Goal: Information Seeking & Learning: Learn about a topic

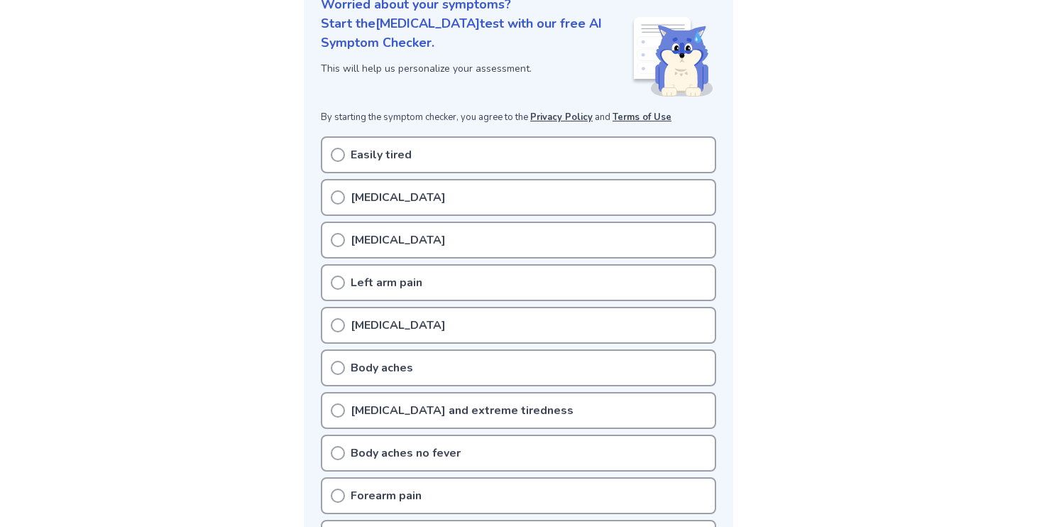
scroll to position [151, 0]
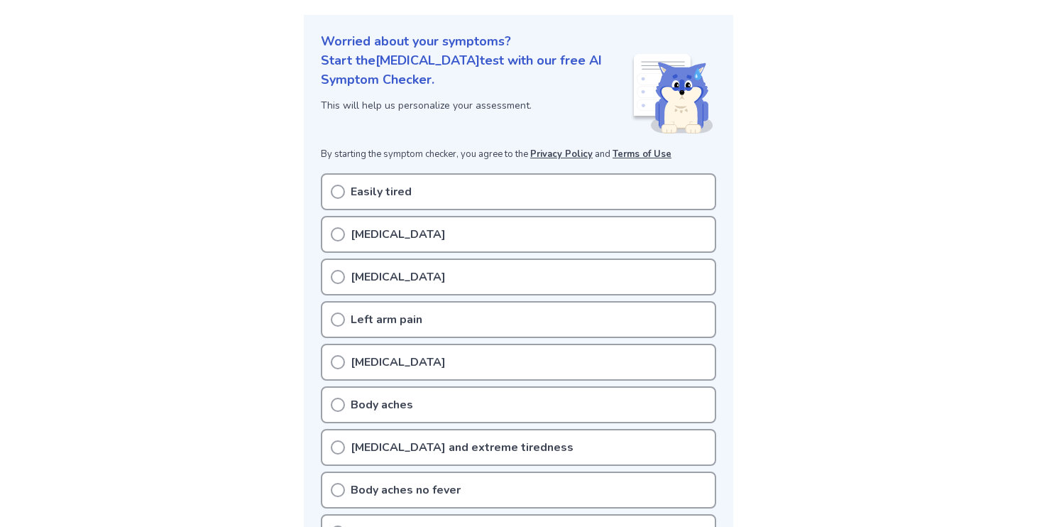
click at [346, 189] on div "Easily tired" at bounding box center [518, 191] width 395 height 37
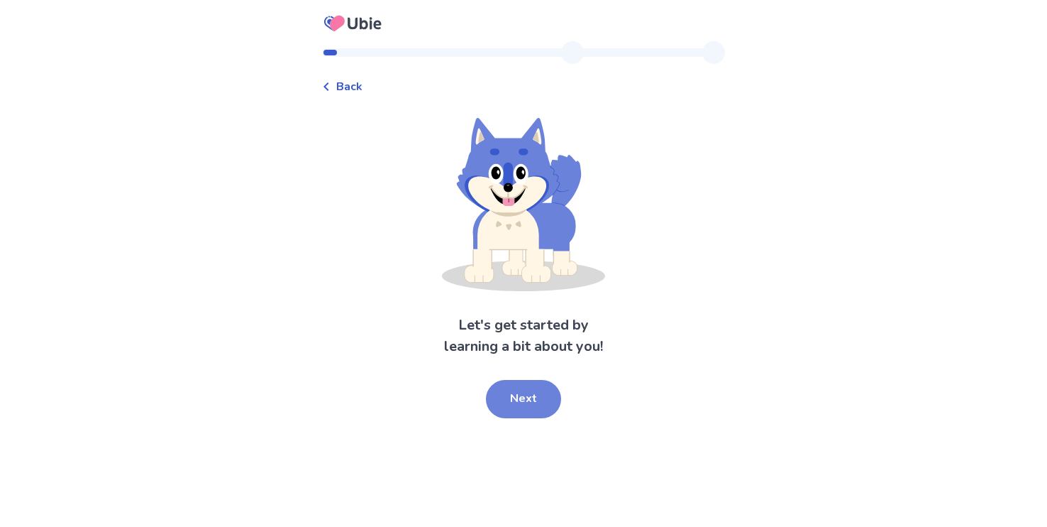
click at [536, 408] on button "Next" at bounding box center [523, 399] width 75 height 38
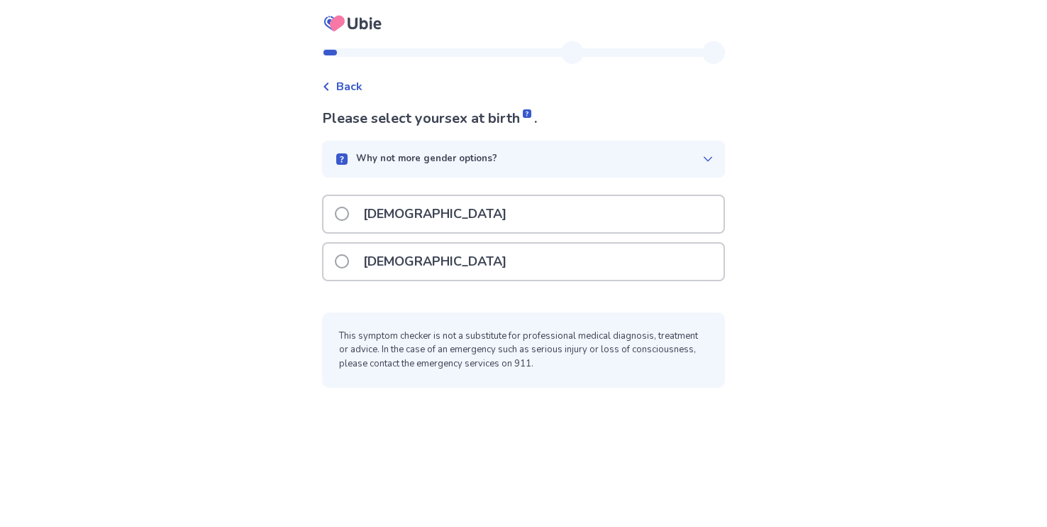
click at [378, 204] on p "[DEMOGRAPHIC_DATA]" at bounding box center [435, 214] width 160 height 36
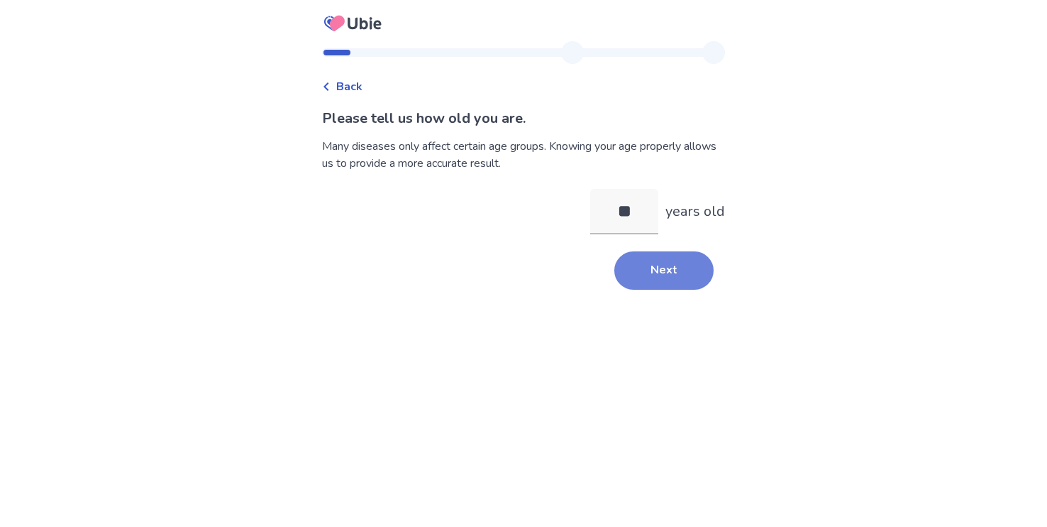
type input "**"
click at [671, 274] on button "Next" at bounding box center [664, 270] width 99 height 38
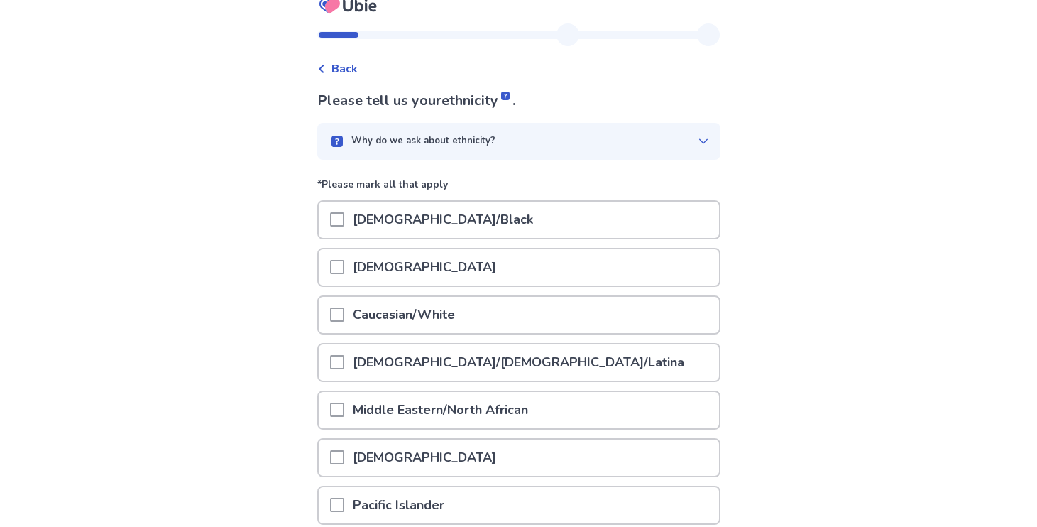
scroll to position [55, 0]
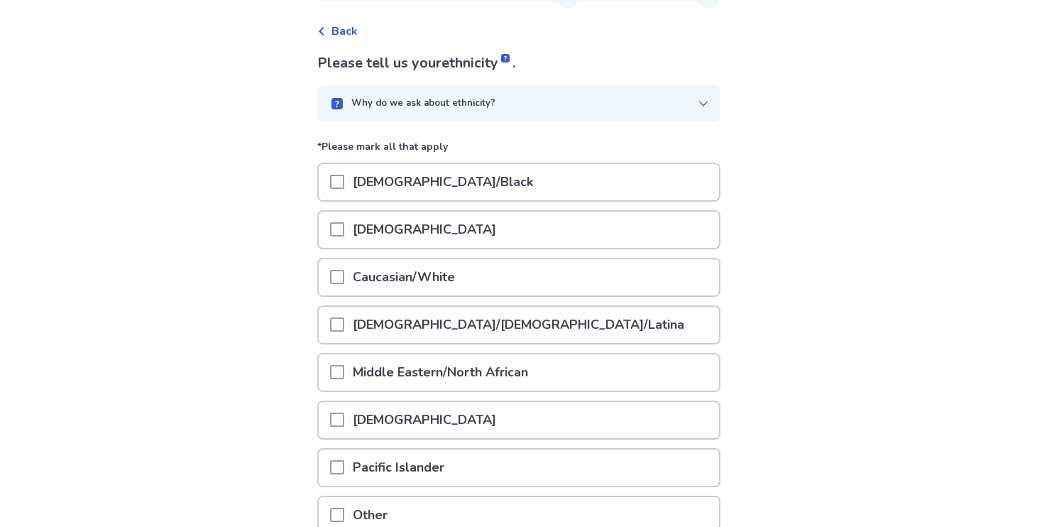
click at [344, 270] on span at bounding box center [337, 277] width 14 height 14
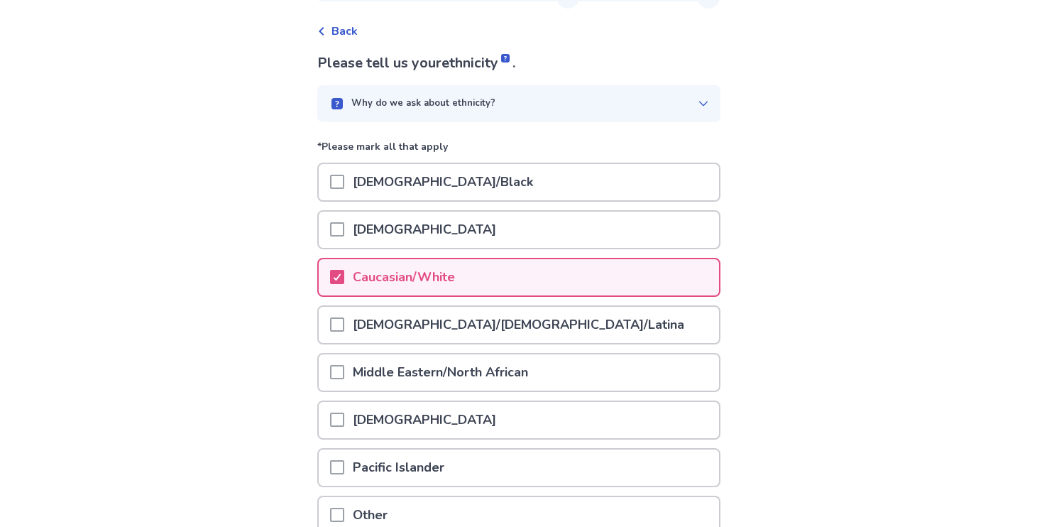
scroll to position [189, 0]
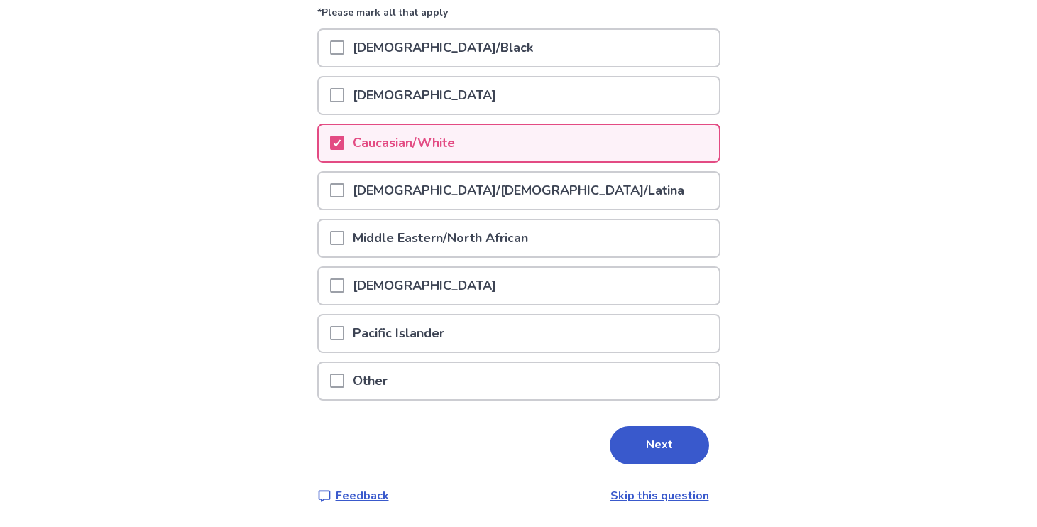
click at [344, 229] on div at bounding box center [337, 238] width 14 height 36
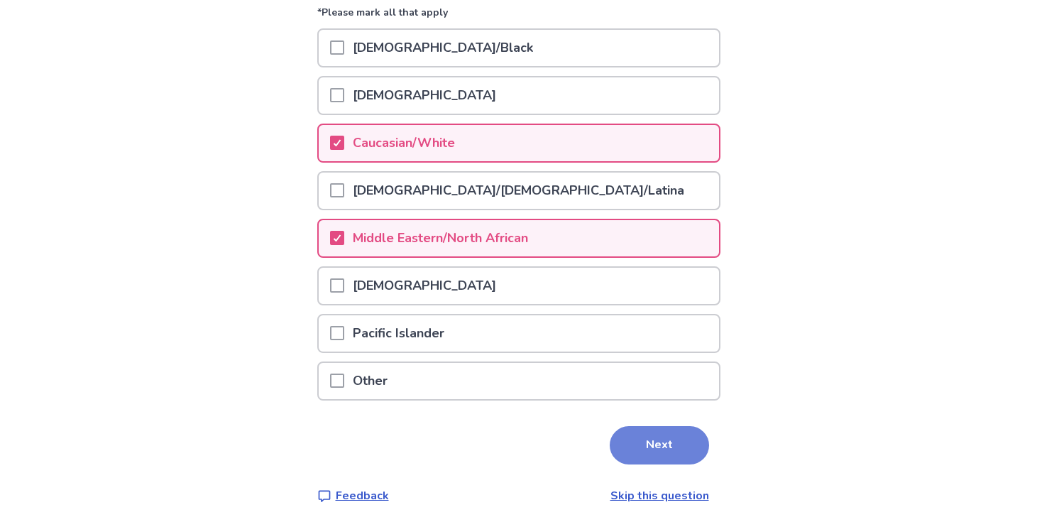
click at [656, 441] on button "Next" at bounding box center [659, 445] width 99 height 38
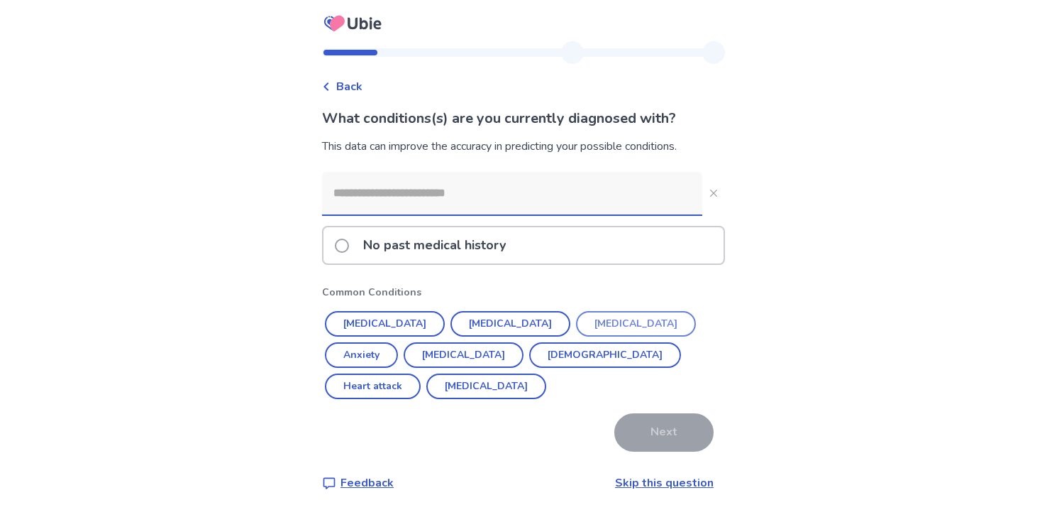
click at [580, 317] on button "Depression" at bounding box center [636, 324] width 120 height 26
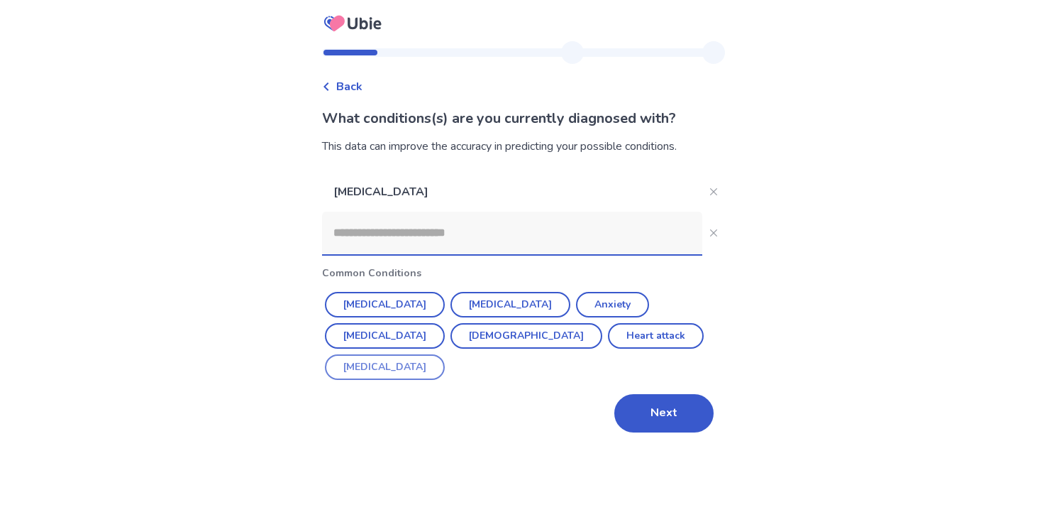
click at [445, 354] on button "ADHD" at bounding box center [385, 367] width 120 height 26
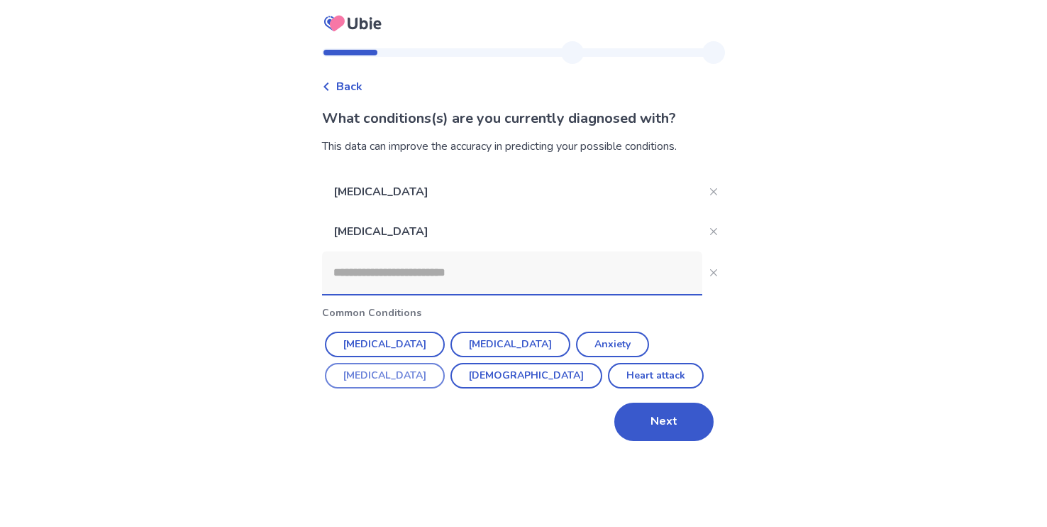
click at [445, 363] on button "High cholesterol" at bounding box center [385, 376] width 120 height 26
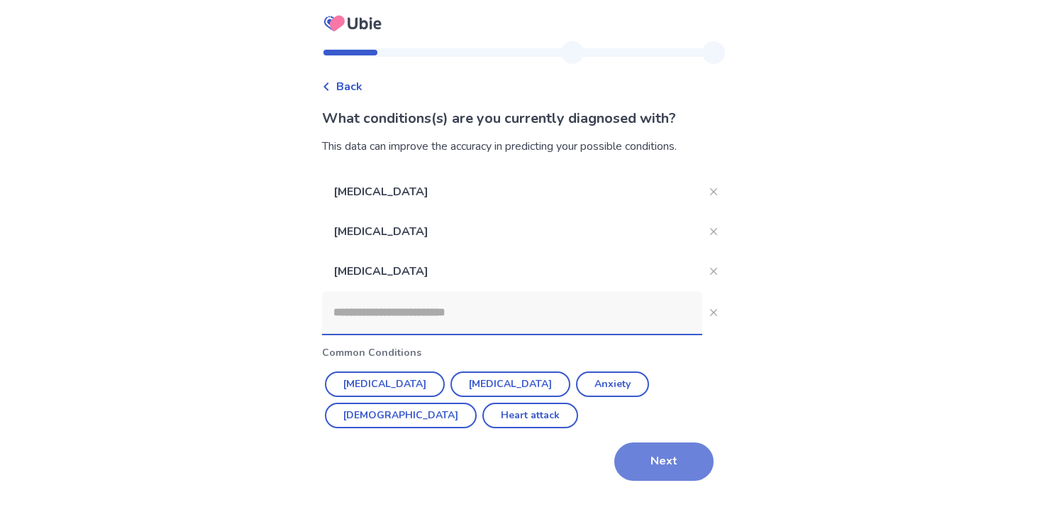
click at [659, 465] on button "Next" at bounding box center [664, 461] width 99 height 38
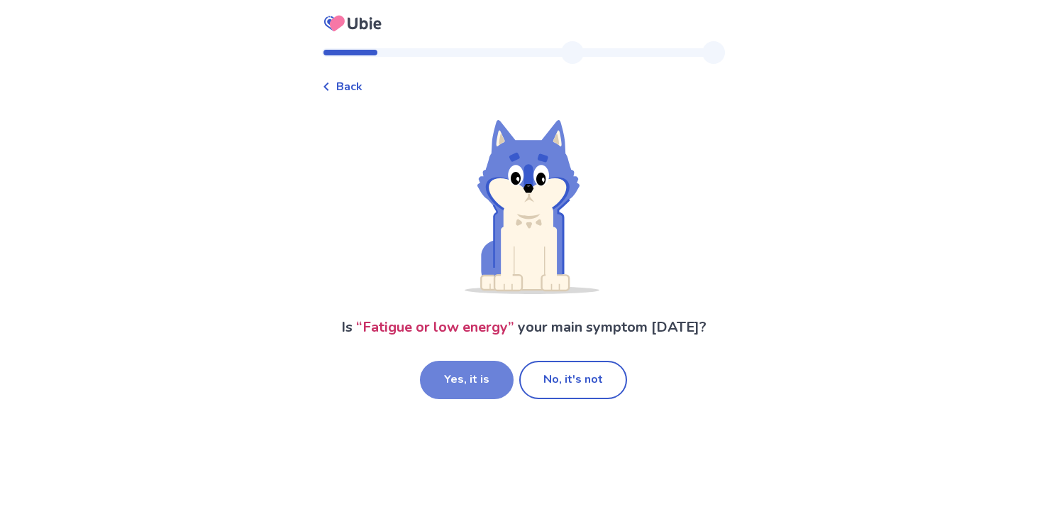
click at [475, 385] on button "Yes, it is" at bounding box center [467, 380] width 94 height 38
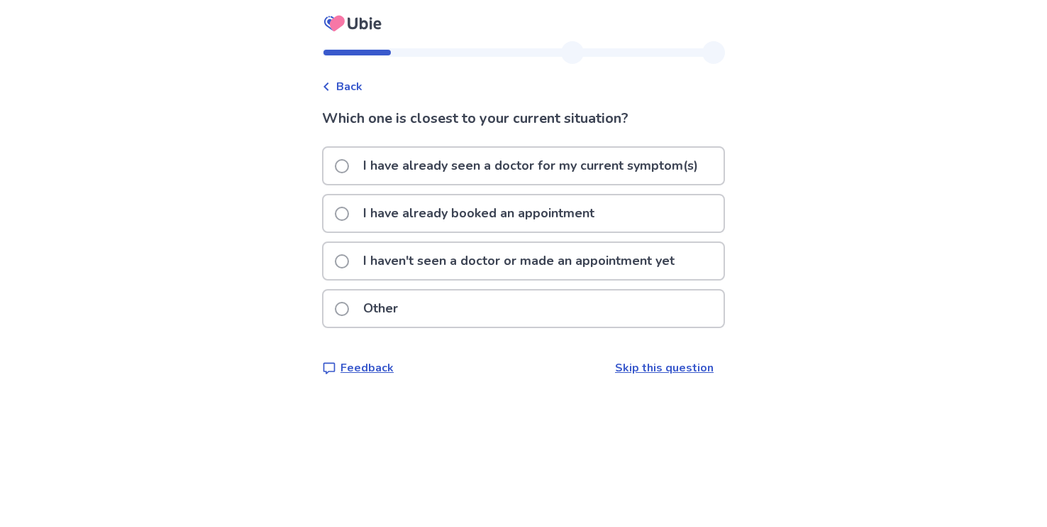
click at [382, 265] on p "I haven't seen a doctor or made an appointment yet" at bounding box center [519, 261] width 329 height 36
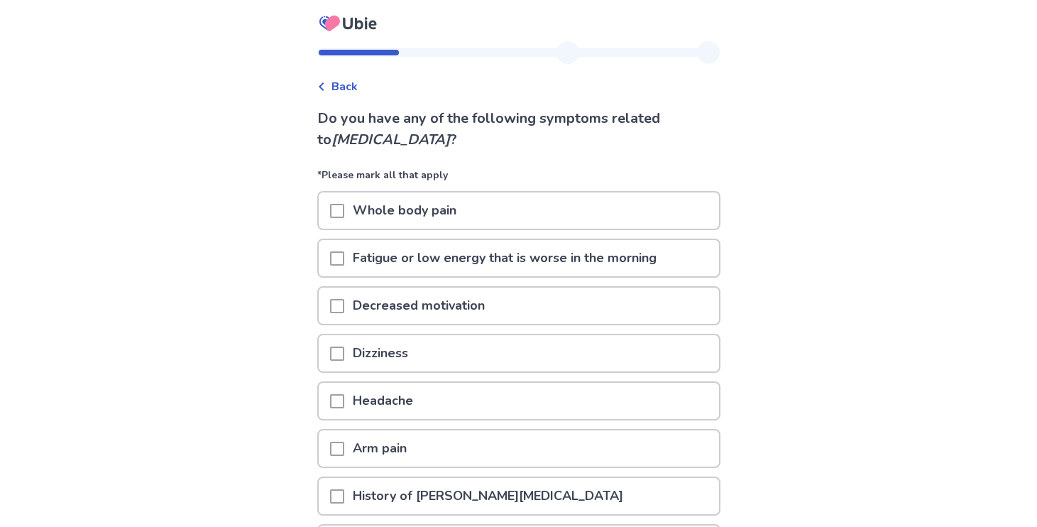
scroll to position [28, 0]
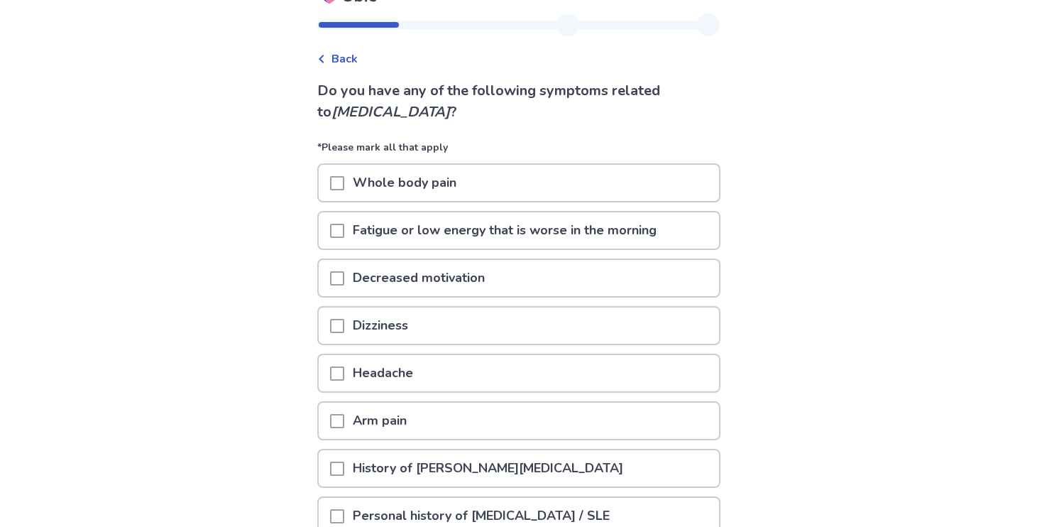
click at [338, 229] on span at bounding box center [337, 231] width 14 height 14
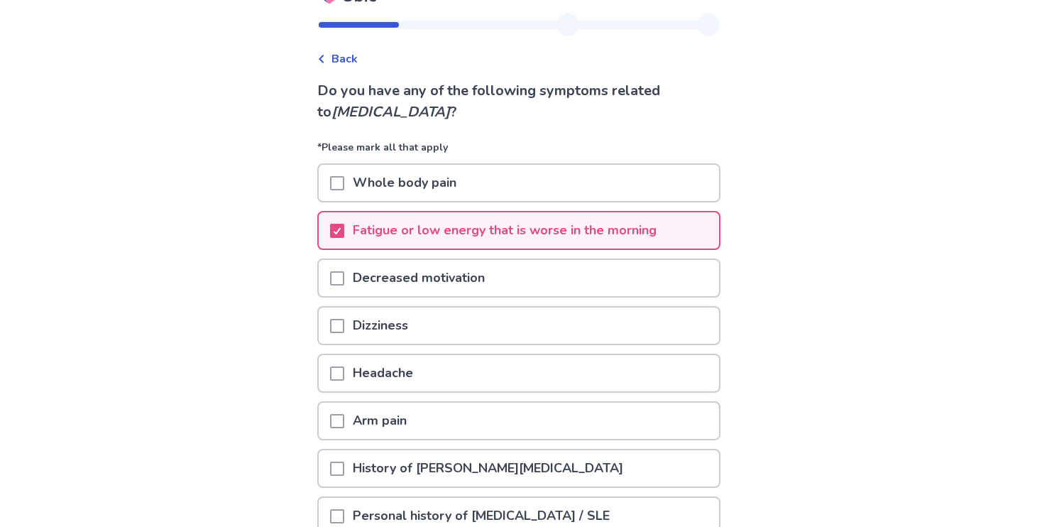
click at [339, 273] on span at bounding box center [337, 278] width 14 height 14
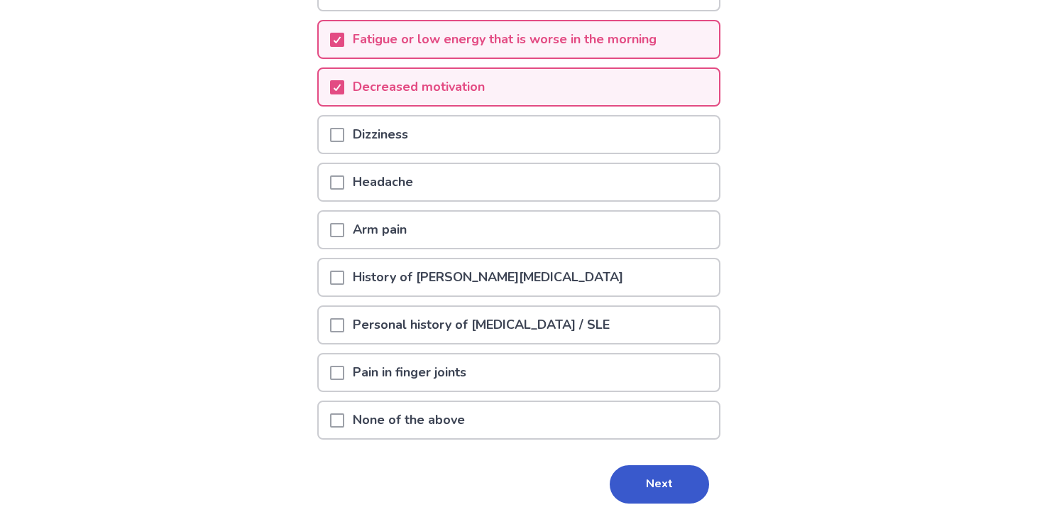
scroll to position [200, 0]
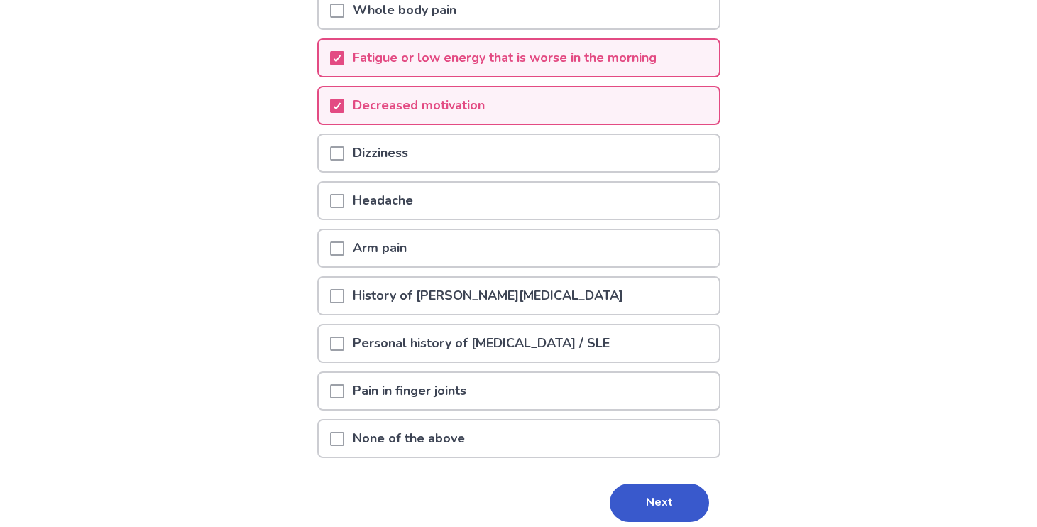
click at [344, 397] on span at bounding box center [337, 391] width 14 height 14
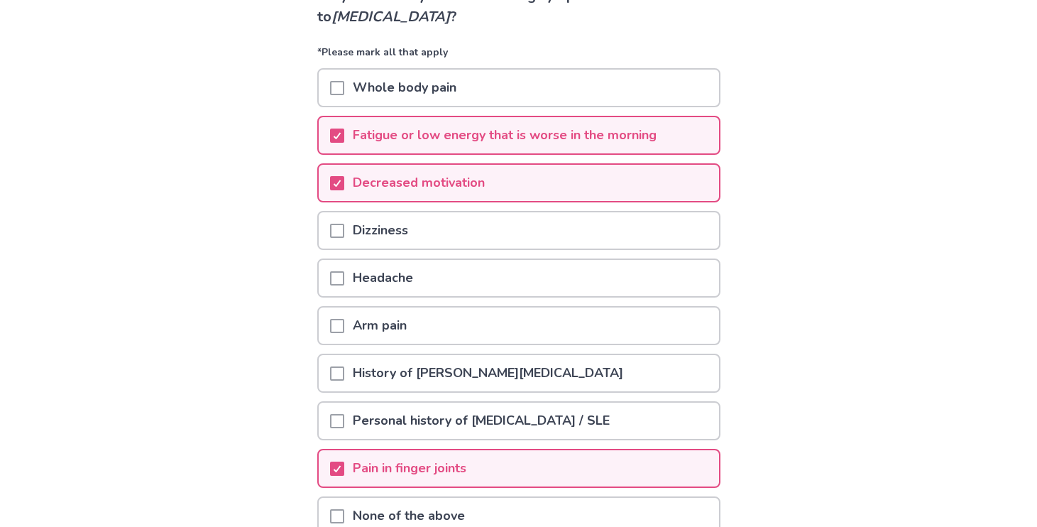
scroll to position [258, 0]
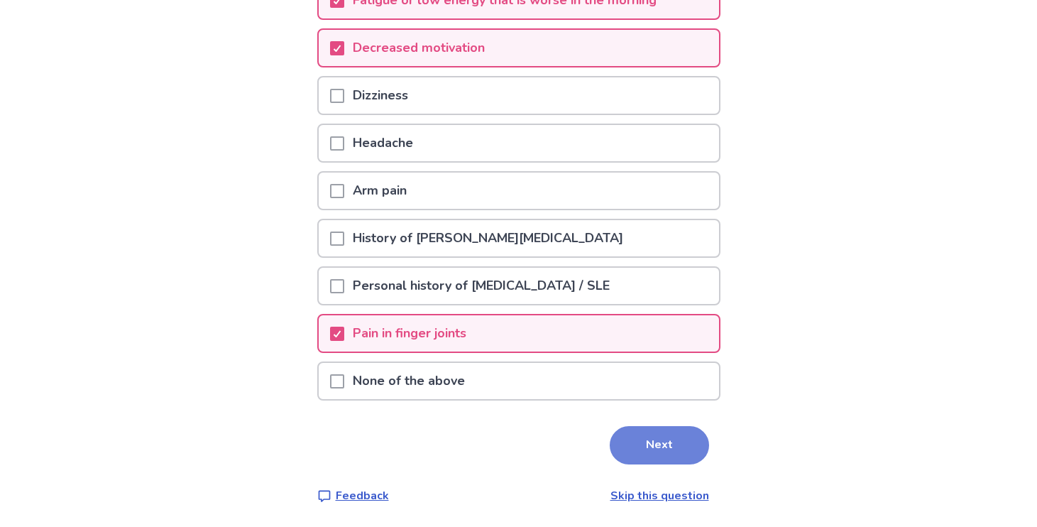
click at [661, 451] on button "Next" at bounding box center [659, 445] width 99 height 38
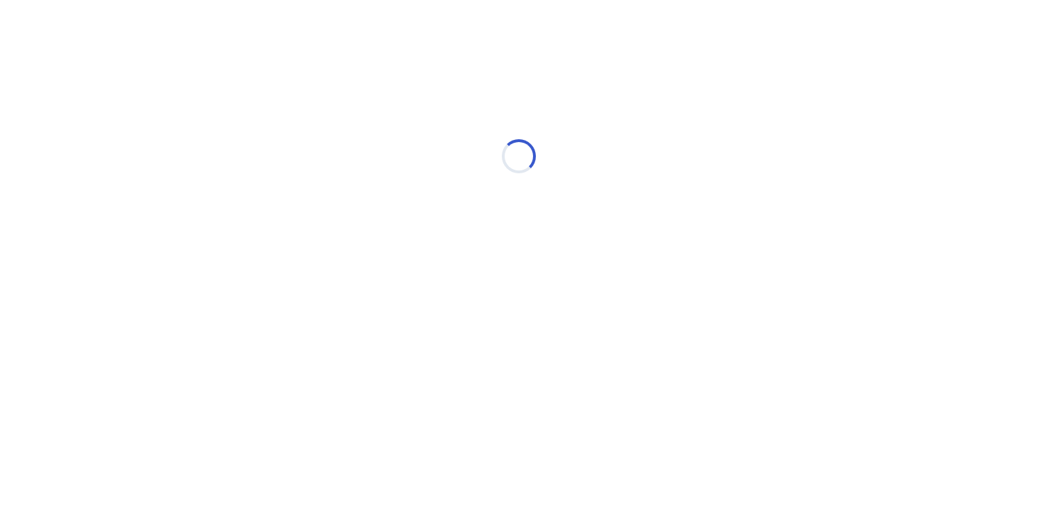
scroll to position [0, 0]
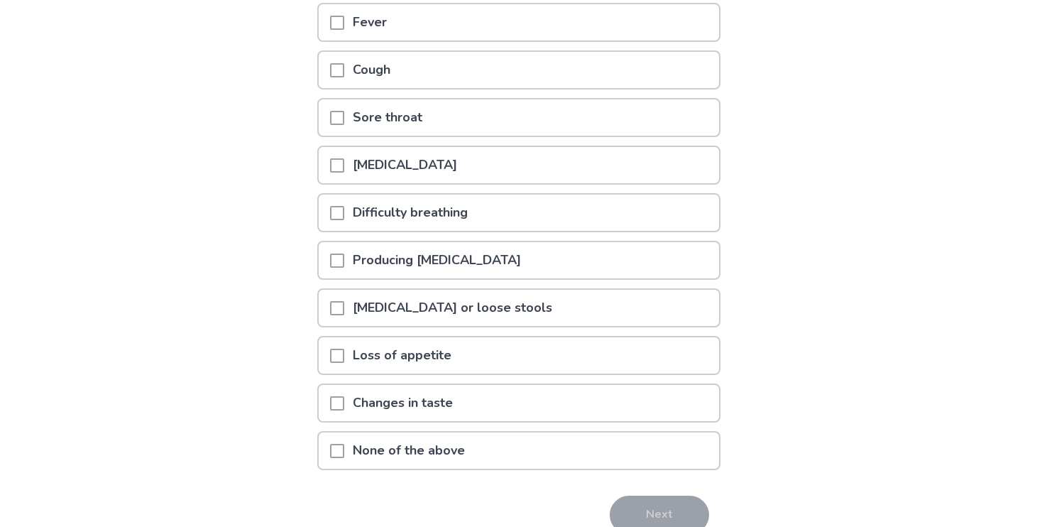
scroll to position [207, 0]
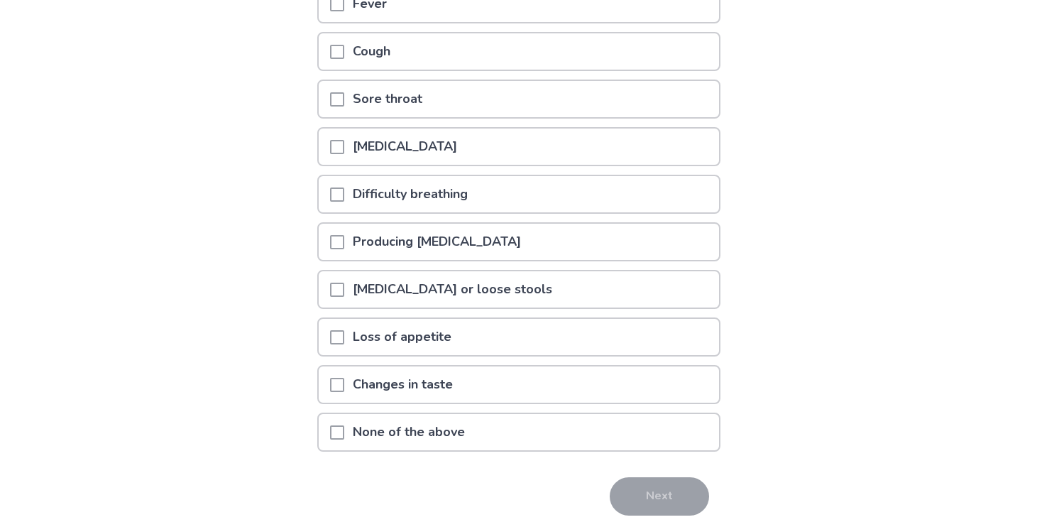
click at [353, 101] on p "Sore throat" at bounding box center [387, 99] width 87 height 36
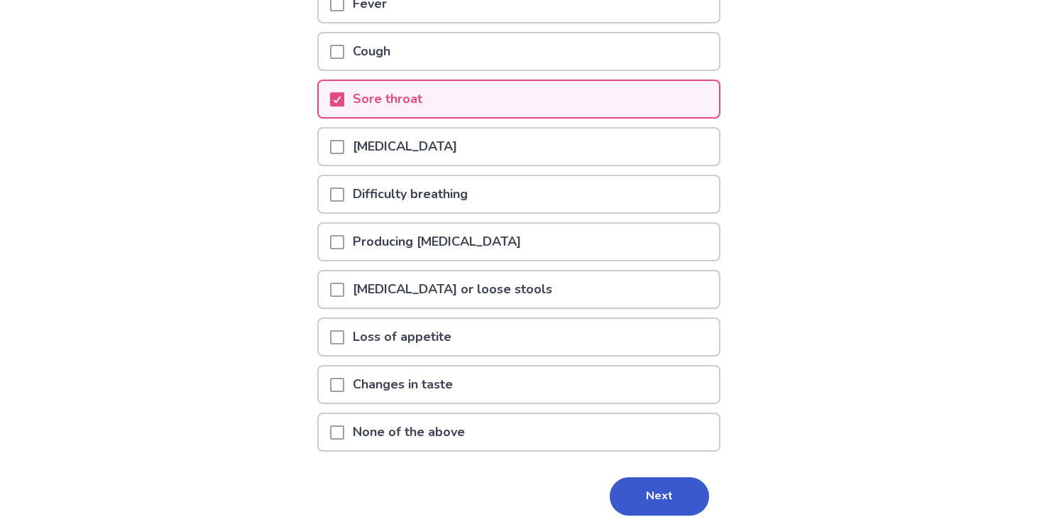
click at [340, 289] on span at bounding box center [337, 289] width 14 height 14
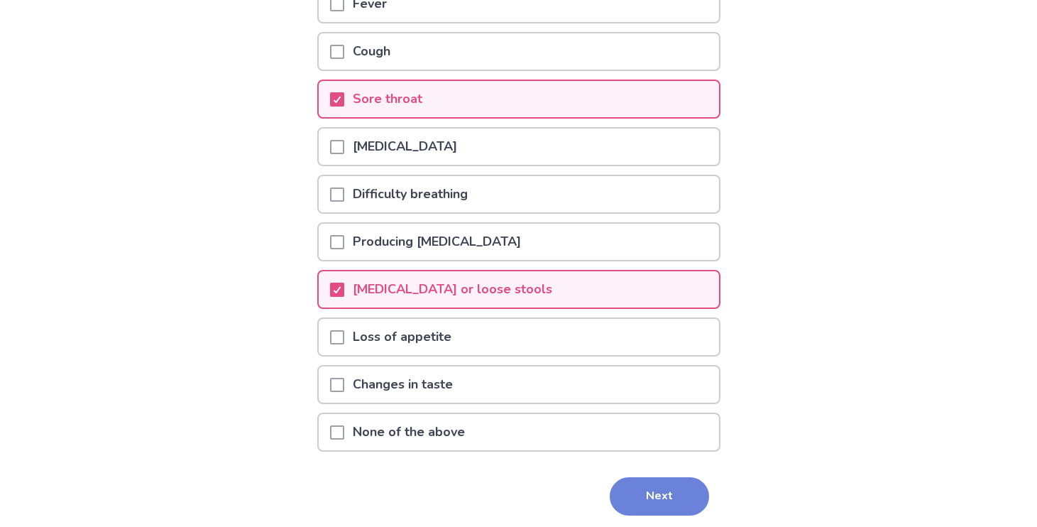
click at [672, 492] on button "Next" at bounding box center [659, 496] width 99 height 38
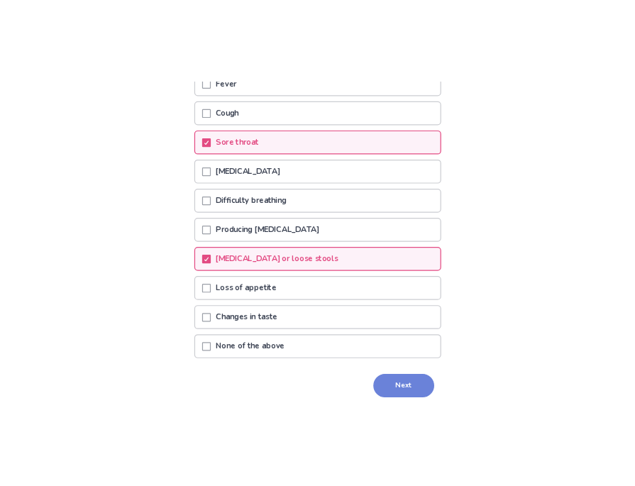
scroll to position [0, 0]
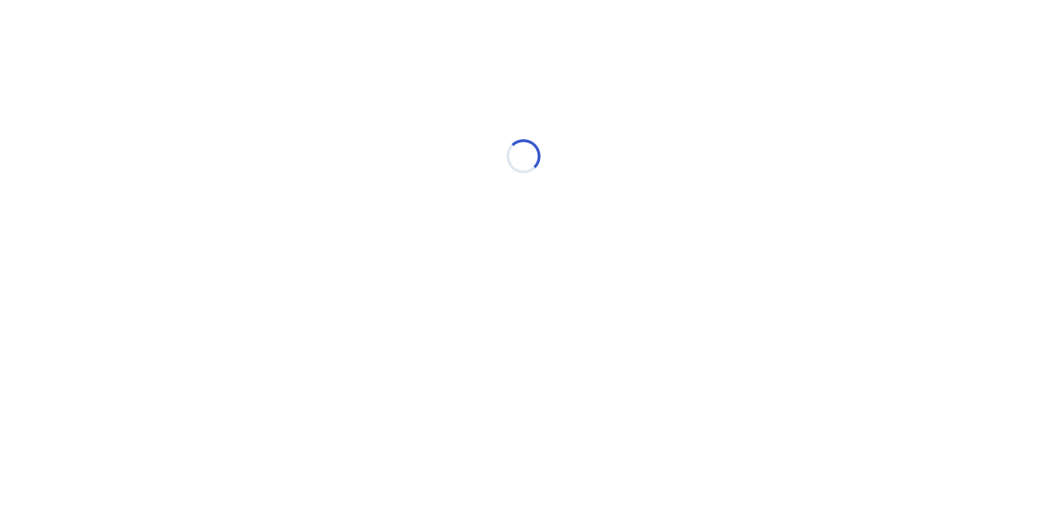
select select "*"
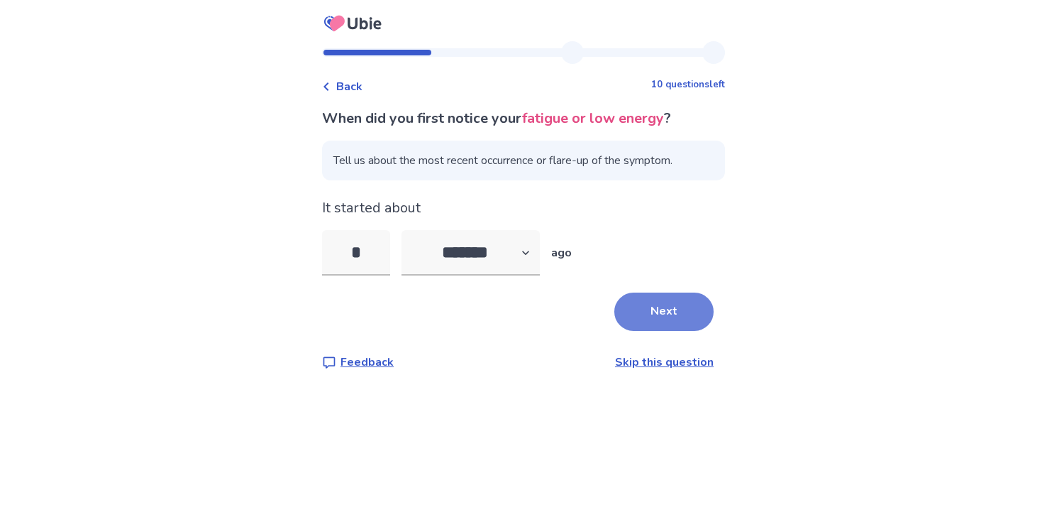
type input "*"
click at [671, 307] on button "Next" at bounding box center [664, 311] width 99 height 38
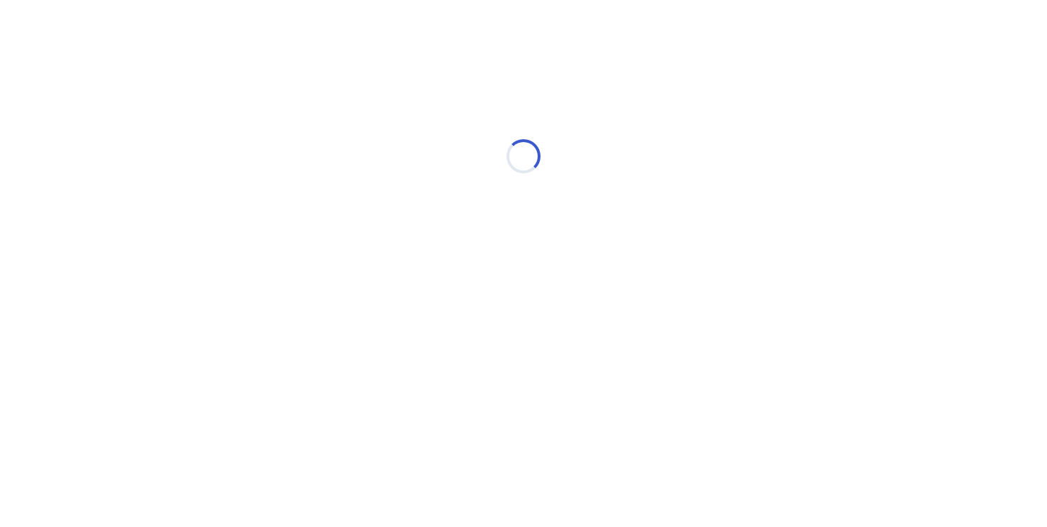
select select "*"
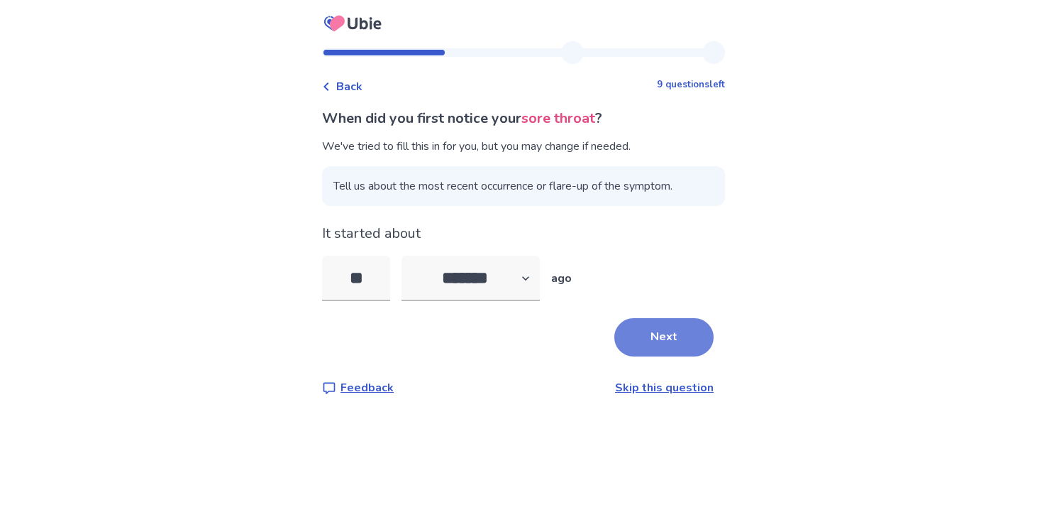
type input "**"
click at [664, 334] on button "Next" at bounding box center [664, 337] width 99 height 38
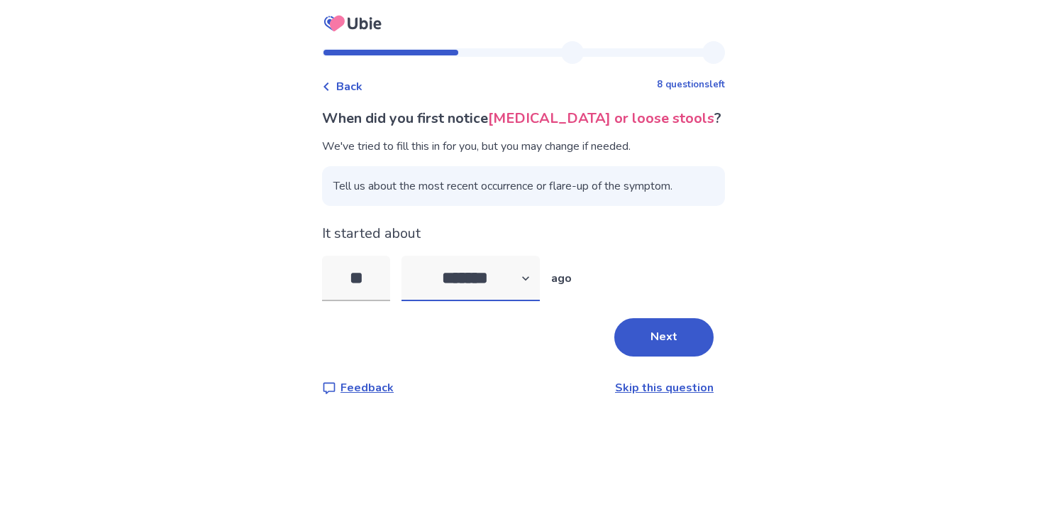
click at [534, 285] on select "******* ****** ******* ******** *******" at bounding box center [471, 277] width 138 height 45
select select "*"
click at [410, 255] on select "******* ****** ******* ******** *******" at bounding box center [471, 277] width 138 height 45
drag, startPoint x: 362, startPoint y: 280, endPoint x: 334, endPoint y: 281, distance: 28.4
click at [334, 281] on input "**" at bounding box center [356, 277] width 68 height 45
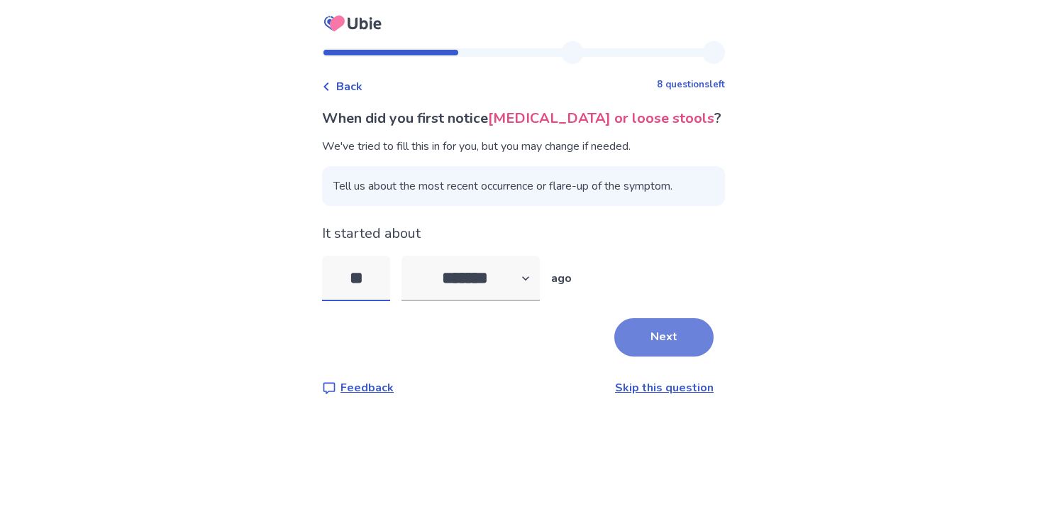
type input "**"
click at [645, 344] on button "Next" at bounding box center [664, 337] width 99 height 38
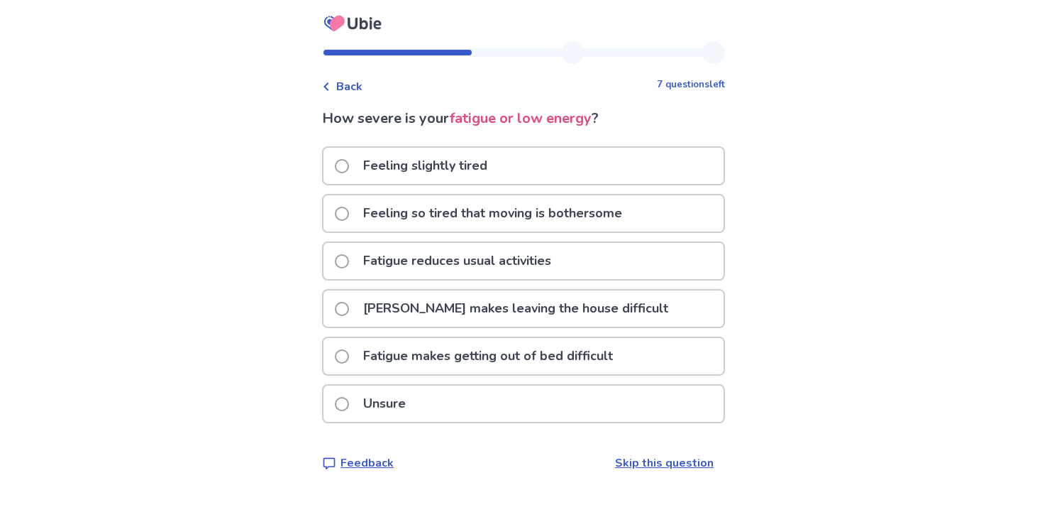
click at [510, 310] on p "Fatigue makes leaving the house difficult" at bounding box center [516, 308] width 322 height 36
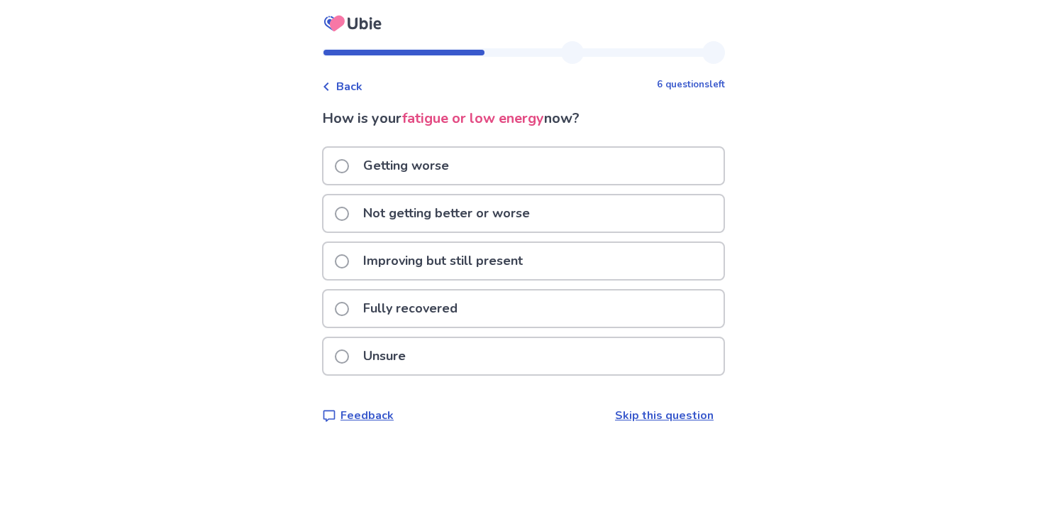
click at [444, 215] on p "Not getting better or worse" at bounding box center [447, 213] width 184 height 36
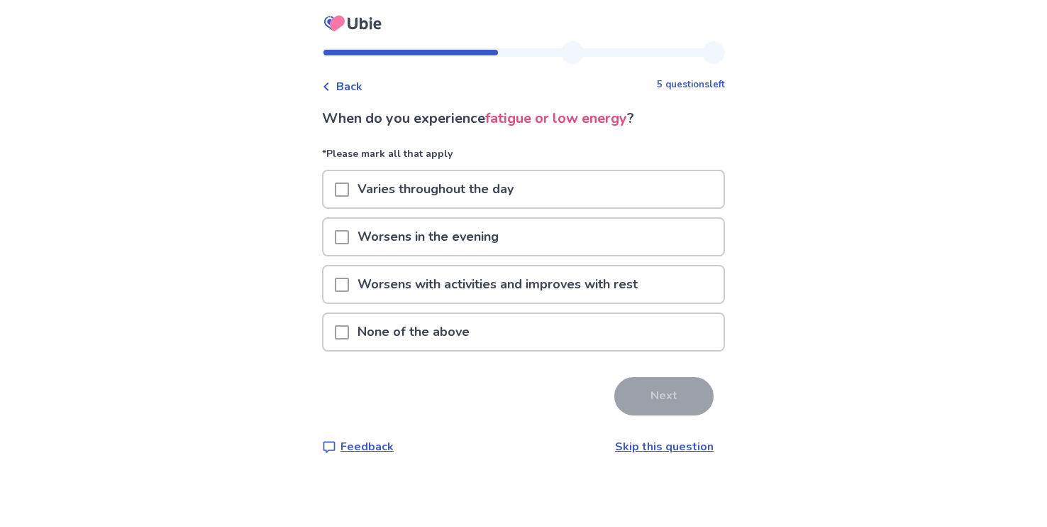
click at [345, 282] on span at bounding box center [342, 284] width 14 height 14
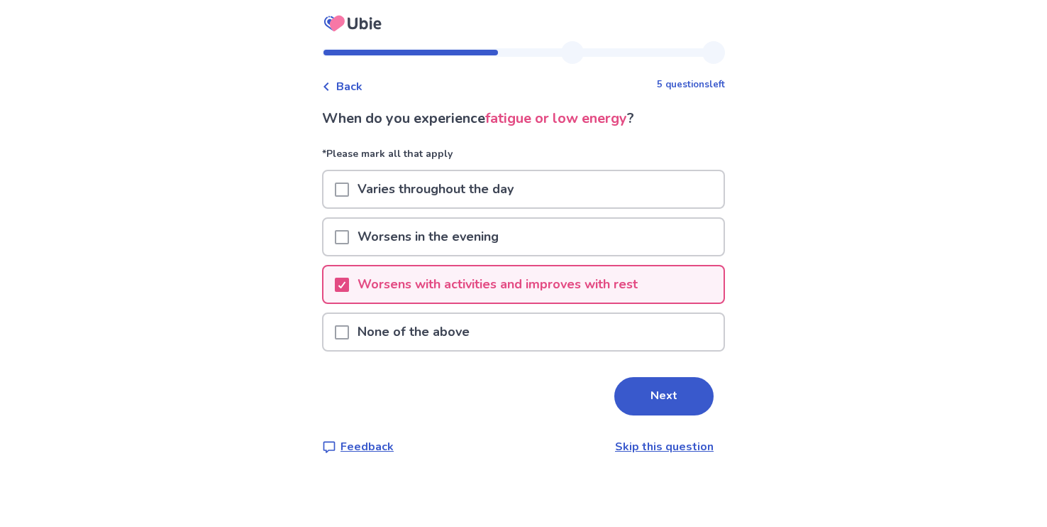
click at [349, 238] on span at bounding box center [342, 237] width 14 height 14
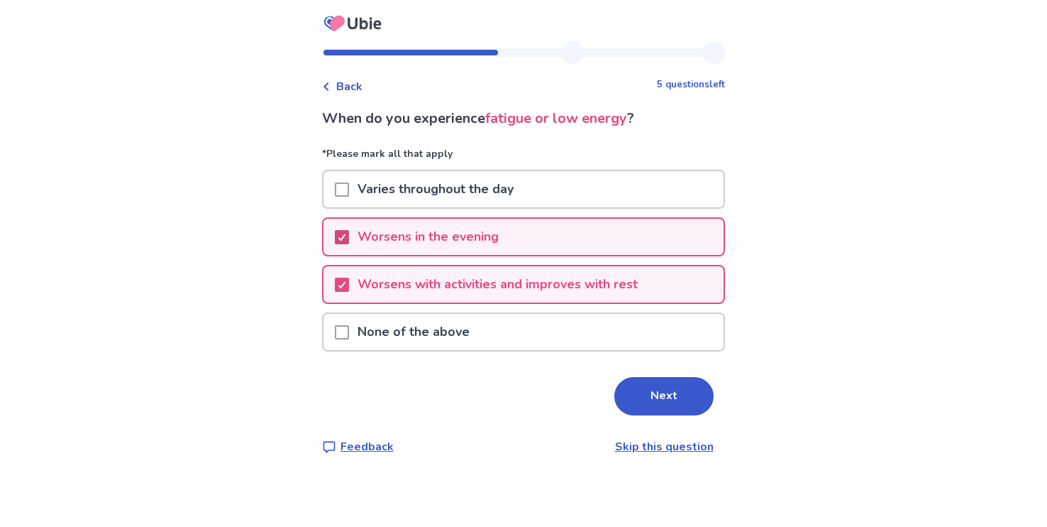
click at [346, 238] on polyline at bounding box center [342, 237] width 6 height 6
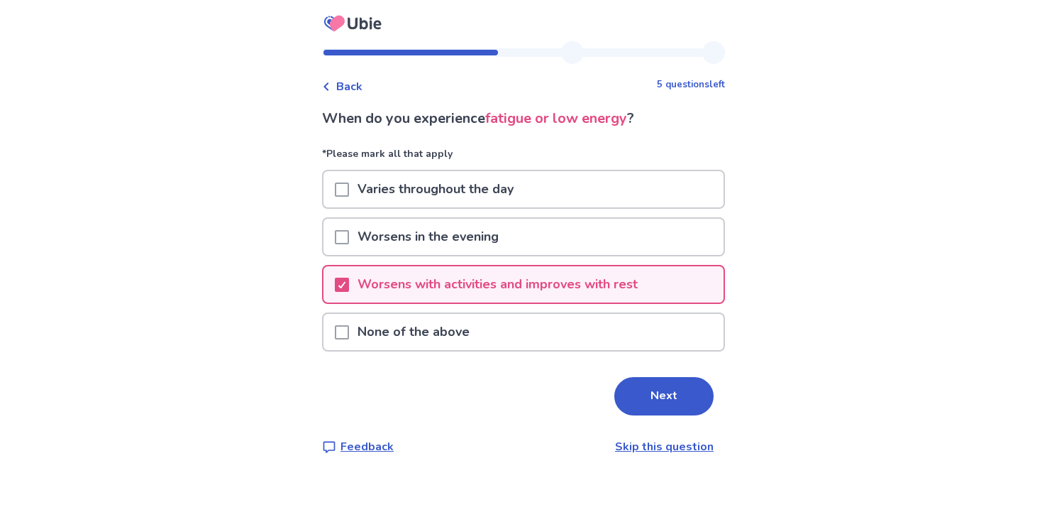
click at [349, 192] on span at bounding box center [342, 189] width 14 height 14
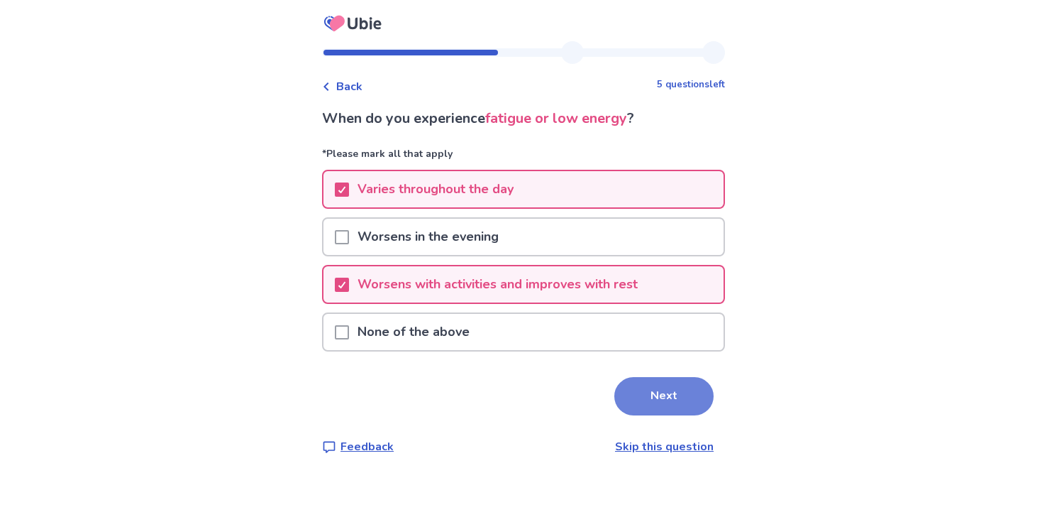
click at [650, 400] on button "Next" at bounding box center [664, 396] width 99 height 38
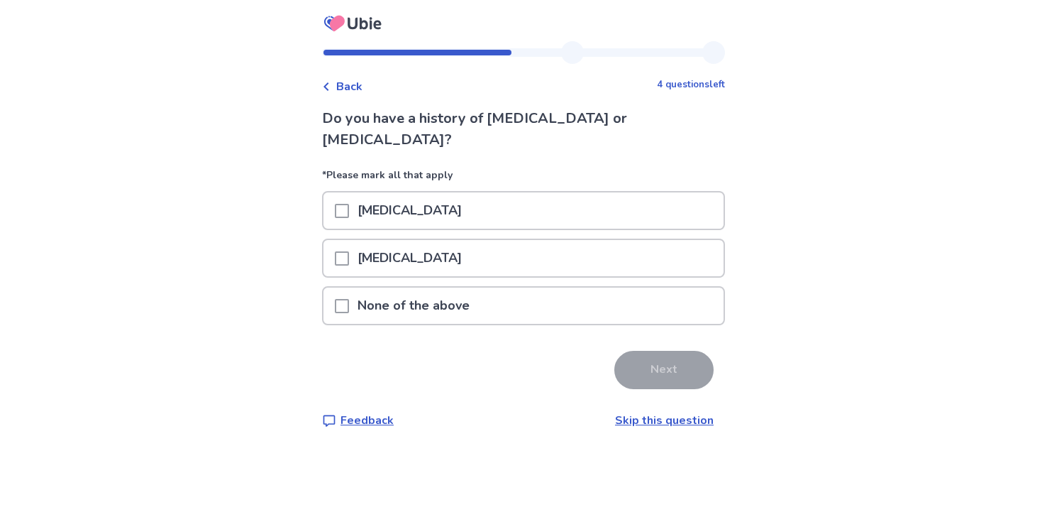
click at [344, 299] on span at bounding box center [342, 306] width 14 height 14
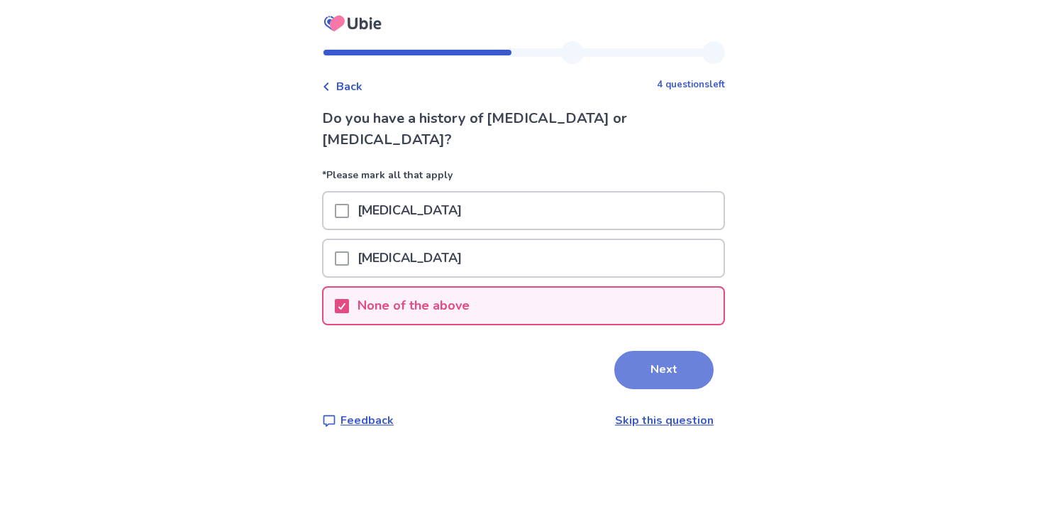
click at [652, 351] on button "Next" at bounding box center [664, 370] width 99 height 38
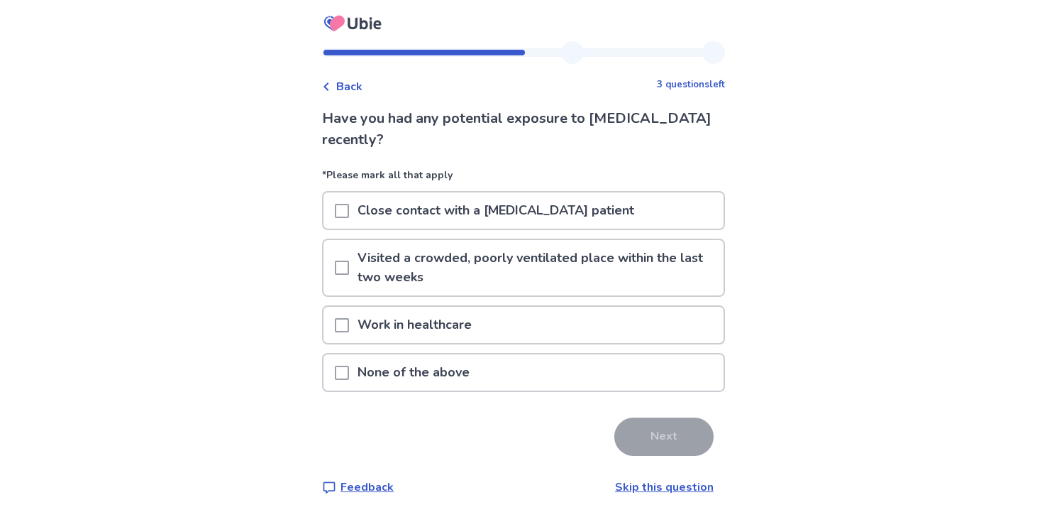
click at [349, 272] on span at bounding box center [342, 267] width 14 height 14
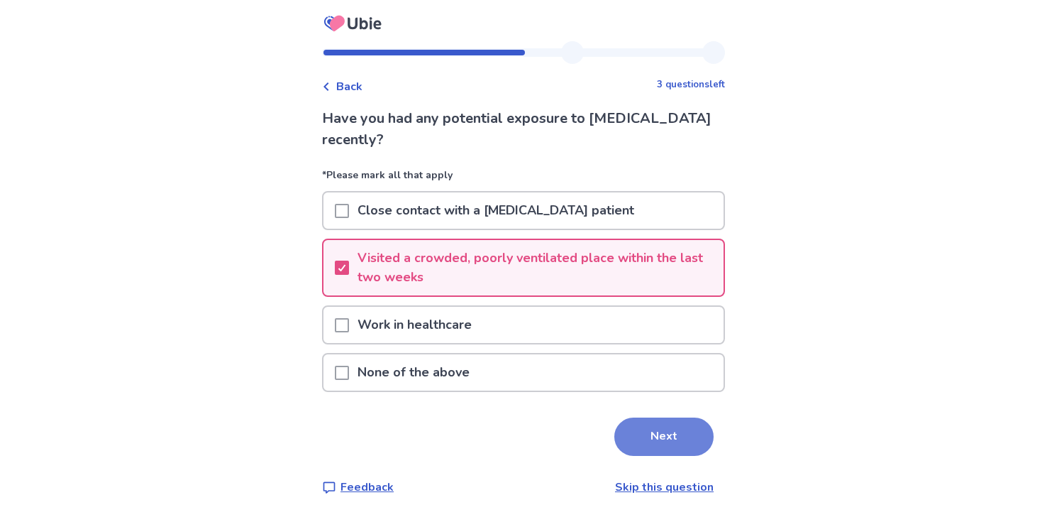
click at [659, 439] on button "Next" at bounding box center [664, 436] width 99 height 38
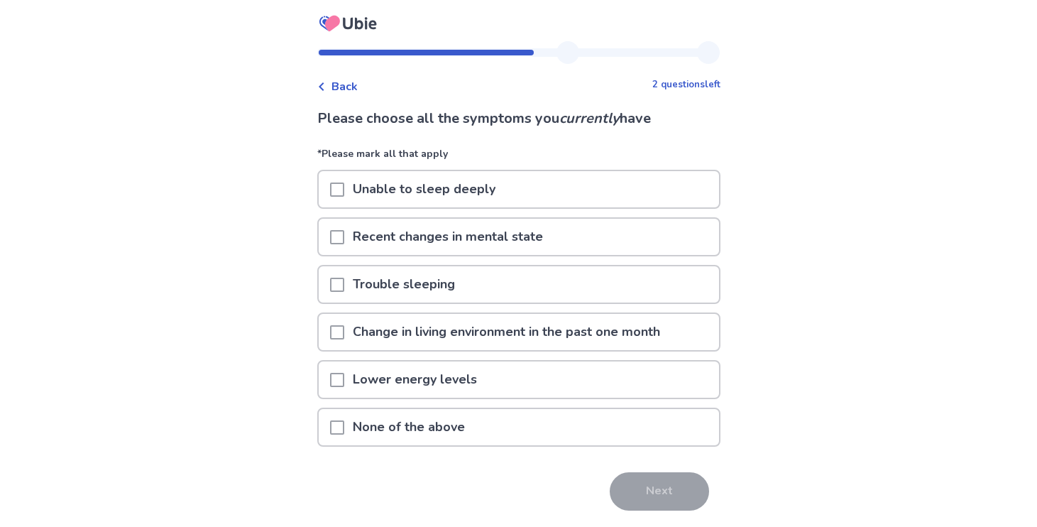
click at [342, 378] on span at bounding box center [337, 380] width 14 height 14
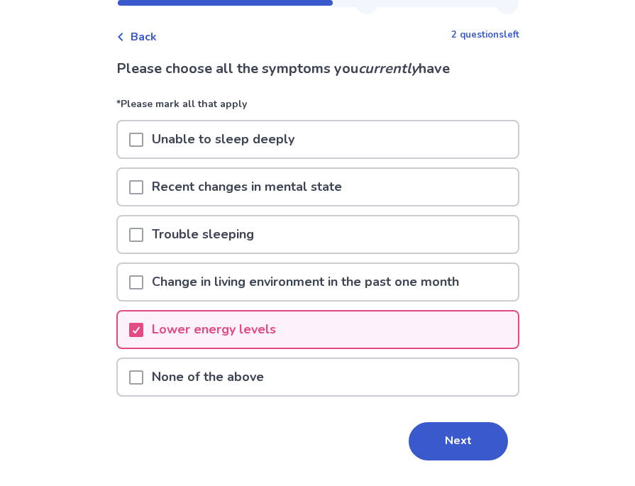
scroll to position [87, 0]
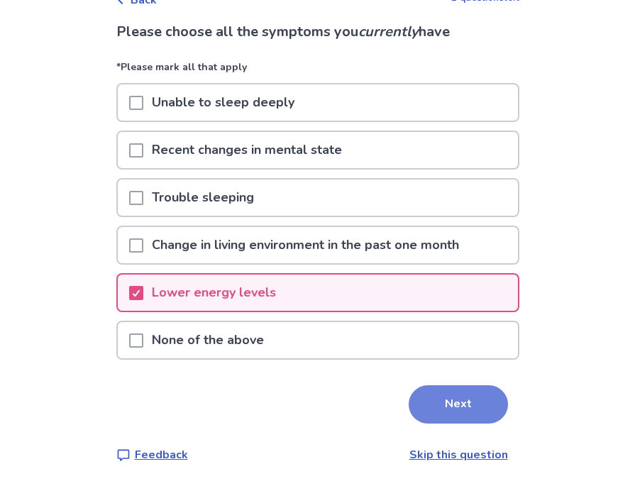
click at [466, 403] on button "Next" at bounding box center [458, 404] width 99 height 38
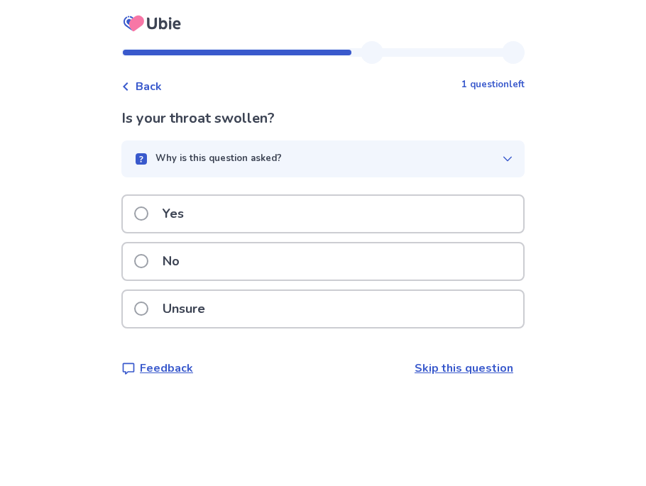
click at [167, 304] on p "Unsure" at bounding box center [184, 309] width 60 height 36
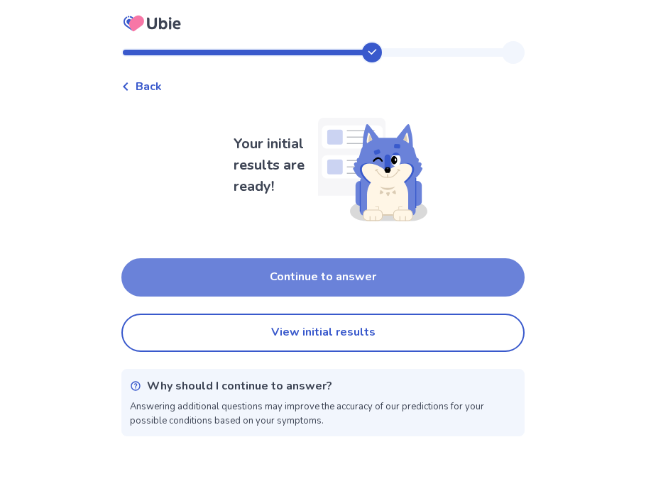
click at [336, 278] on button "Continue to answer" at bounding box center [322, 277] width 403 height 38
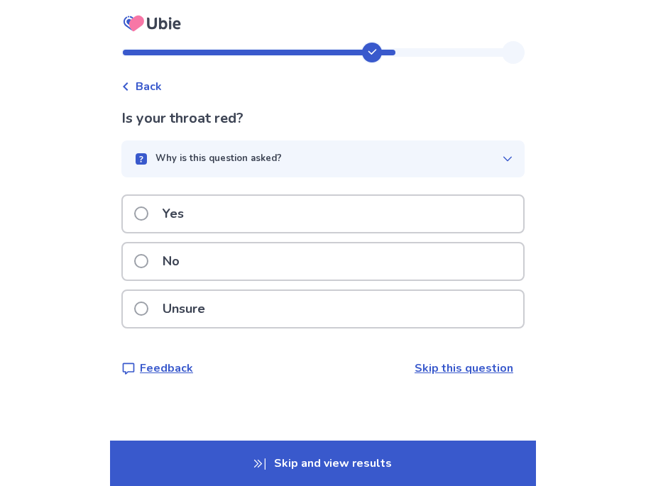
click at [177, 263] on p "No" at bounding box center [171, 261] width 34 height 36
click at [148, 258] on span at bounding box center [141, 261] width 14 height 14
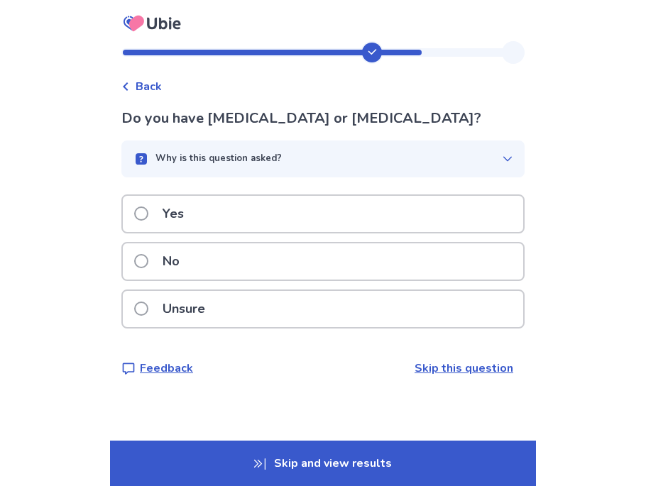
click at [146, 204] on label "Yes" at bounding box center [163, 214] width 58 height 36
click at [148, 262] on span at bounding box center [141, 261] width 14 height 14
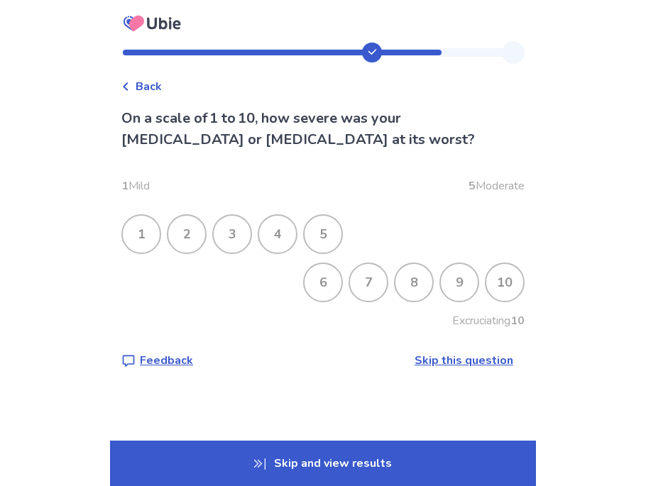
click at [332, 237] on div "5" at bounding box center [322, 234] width 37 height 37
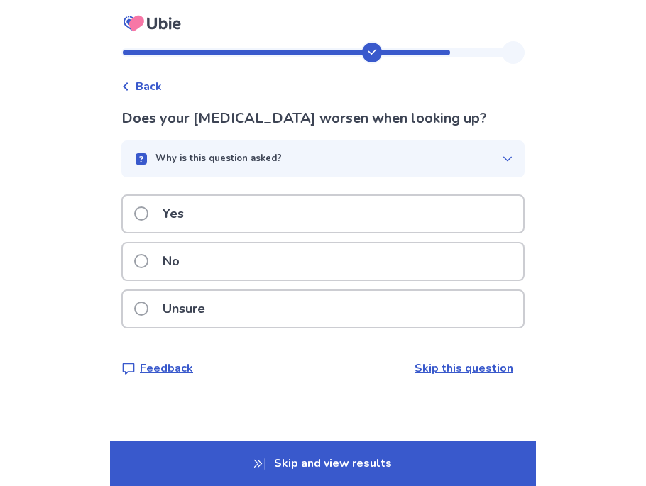
click at [222, 266] on div "No" at bounding box center [323, 261] width 400 height 36
click at [142, 260] on span at bounding box center [141, 261] width 14 height 14
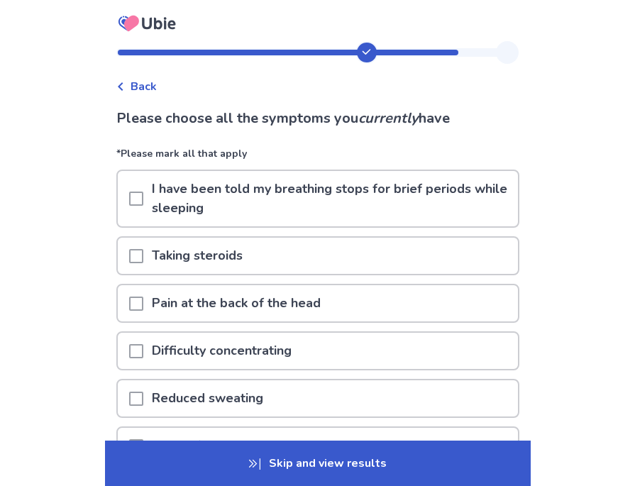
scroll to position [48, 0]
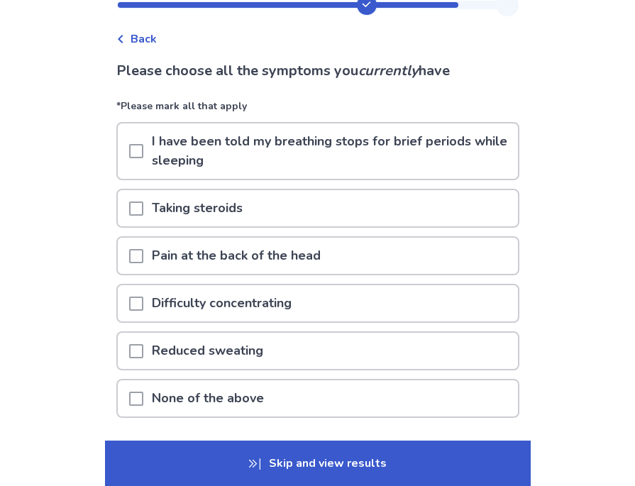
click at [137, 302] on span at bounding box center [136, 304] width 14 height 14
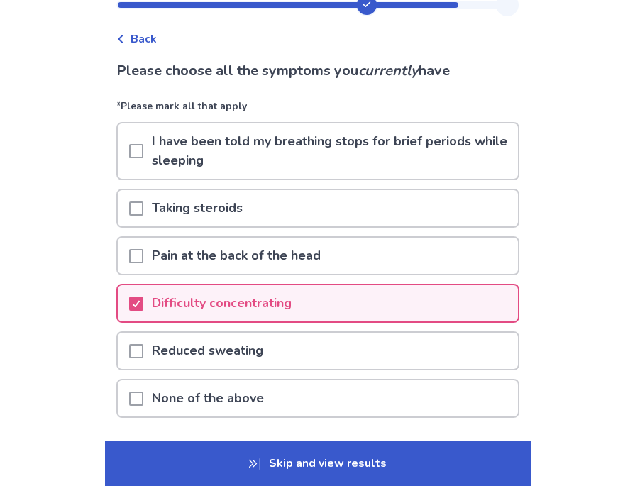
scroll to position [151, 0]
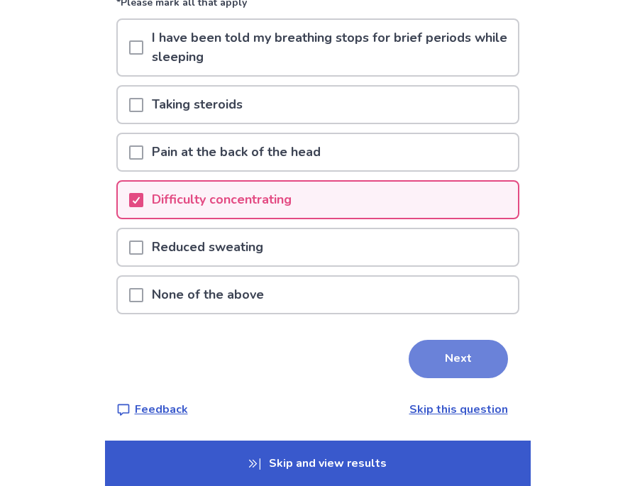
click at [468, 363] on button "Next" at bounding box center [458, 359] width 99 height 38
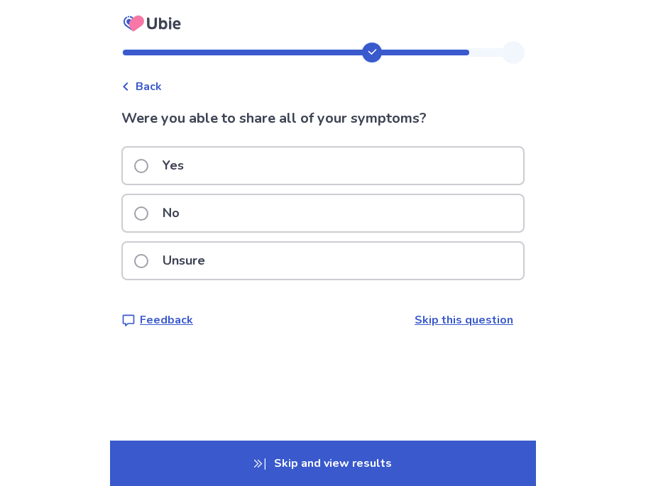
click at [148, 218] on span at bounding box center [141, 214] width 14 height 14
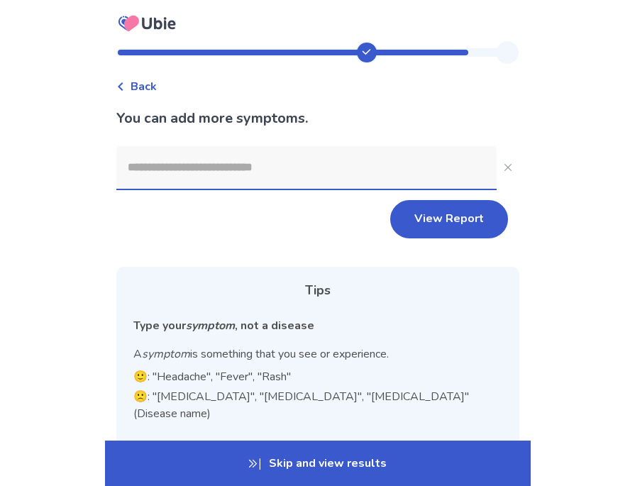
scroll to position [135, 0]
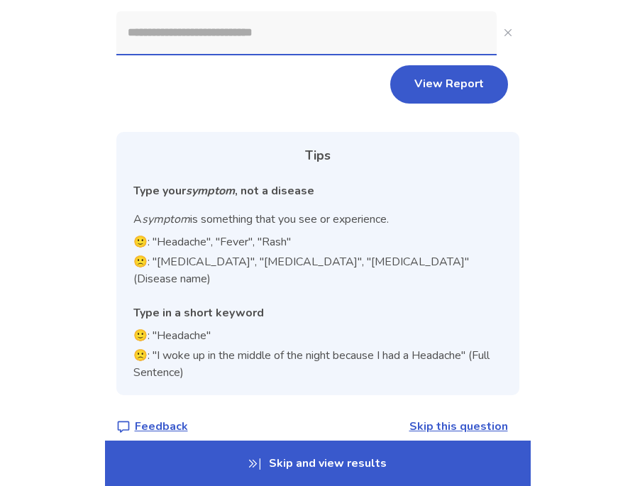
drag, startPoint x: 453, startPoint y: 92, endPoint x: 510, endPoint y: 221, distance: 140.7
click at [510, 221] on div "View Report Tips Type your symptom , not a disease A symptom is something that …" at bounding box center [317, 203] width 403 height 384
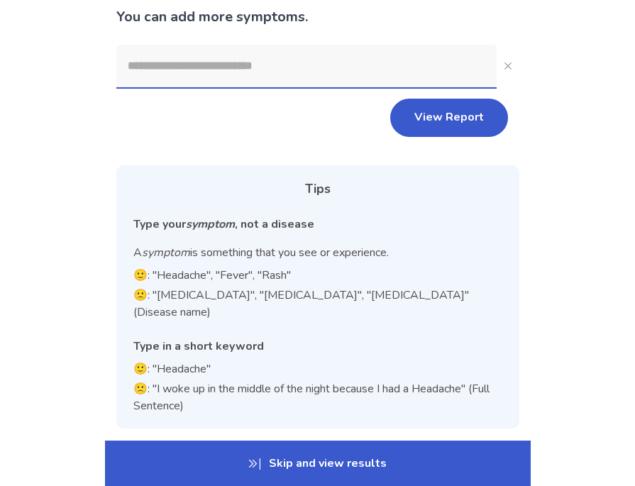
scroll to position [0, 0]
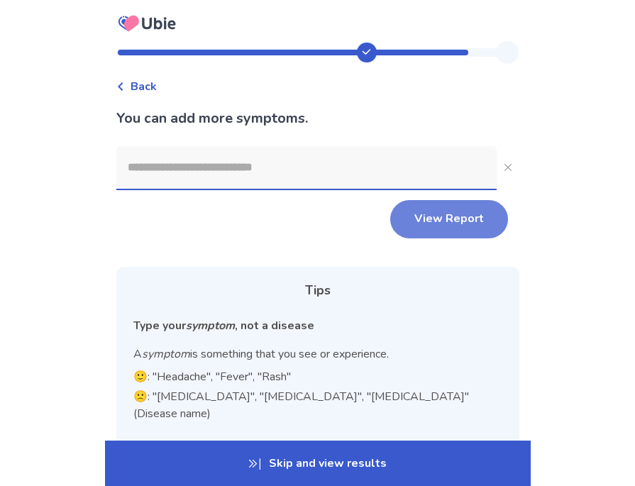
click at [457, 229] on button "View Report" at bounding box center [449, 219] width 118 height 38
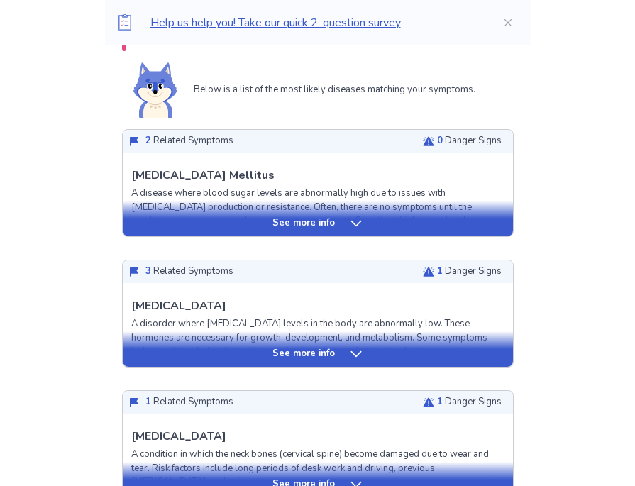
scroll to position [330, 0]
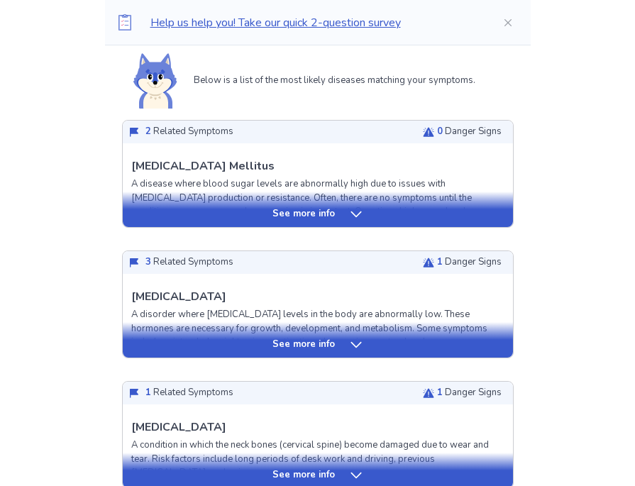
click at [356, 343] on icon at bounding box center [356, 345] width 14 height 14
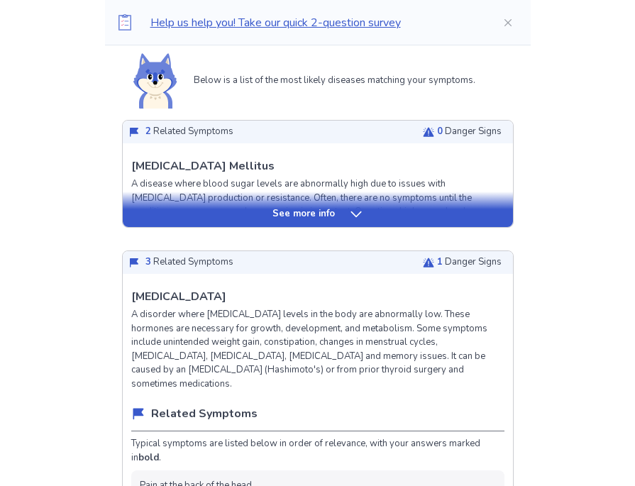
click at [351, 216] on icon at bounding box center [356, 214] width 14 height 14
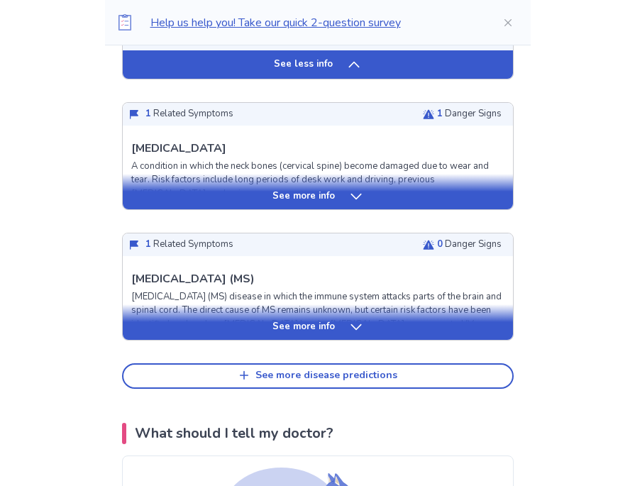
scroll to position [2883, 0]
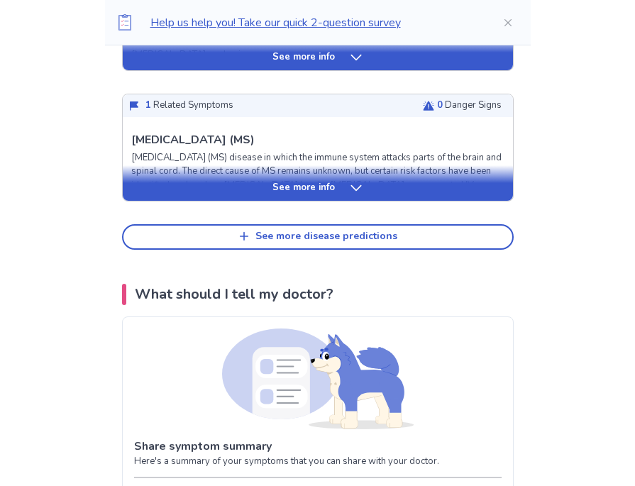
click at [314, 181] on p "See more info" at bounding box center [304, 188] width 62 height 14
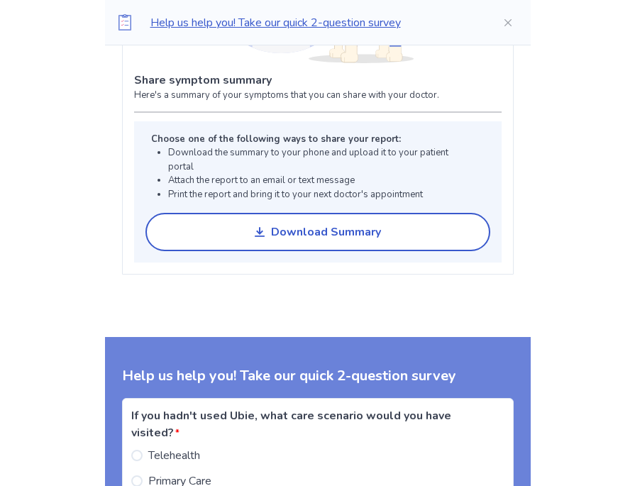
scroll to position [4840, 0]
